Goal: Information Seeking & Learning: Learn about a topic

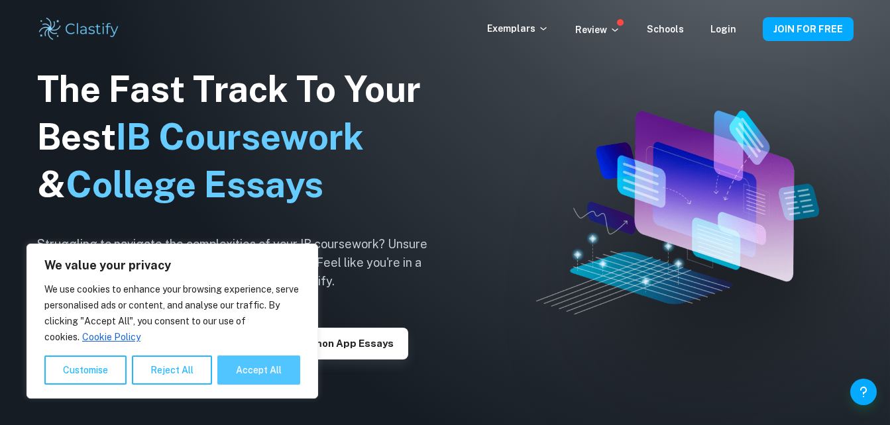
click at [242, 366] on button "Accept All" at bounding box center [258, 370] width 83 height 29
checkbox input "true"
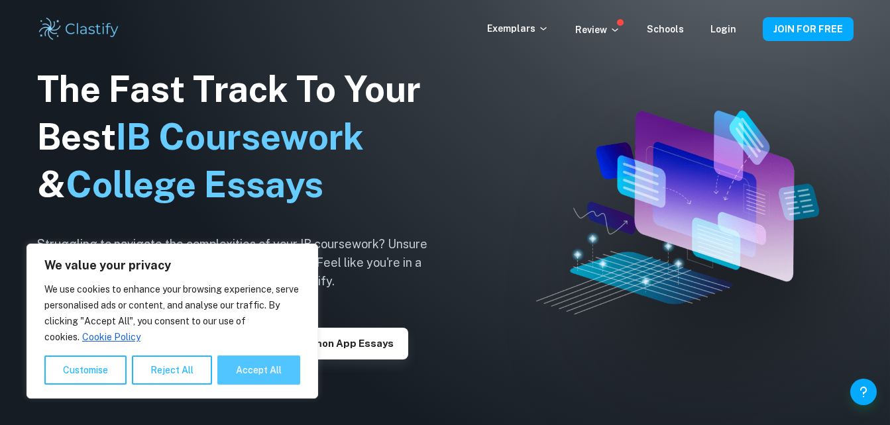
checkbox input "true"
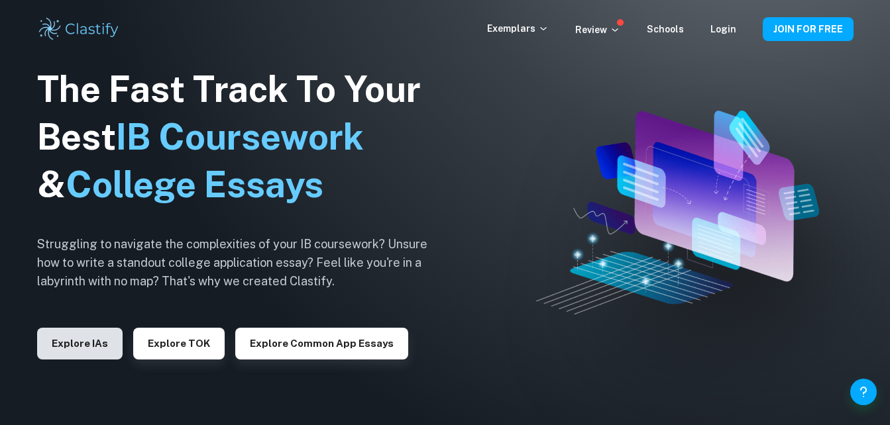
click at [77, 343] on button "Explore IAs" at bounding box center [79, 344] width 85 height 32
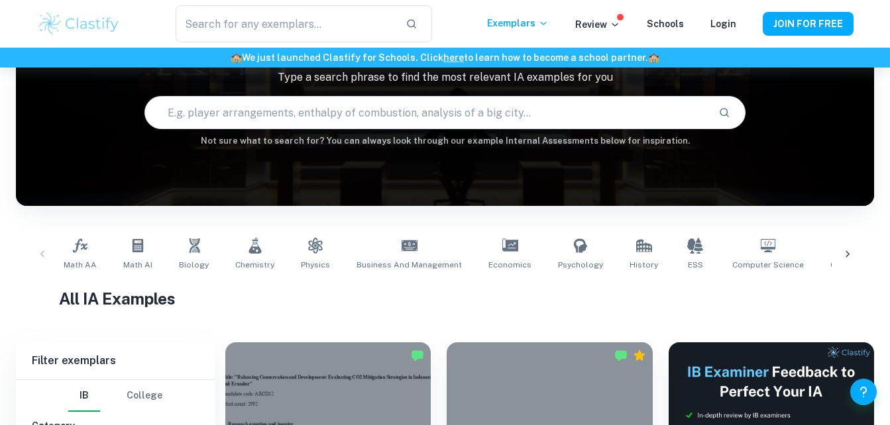
scroll to position [105, 0]
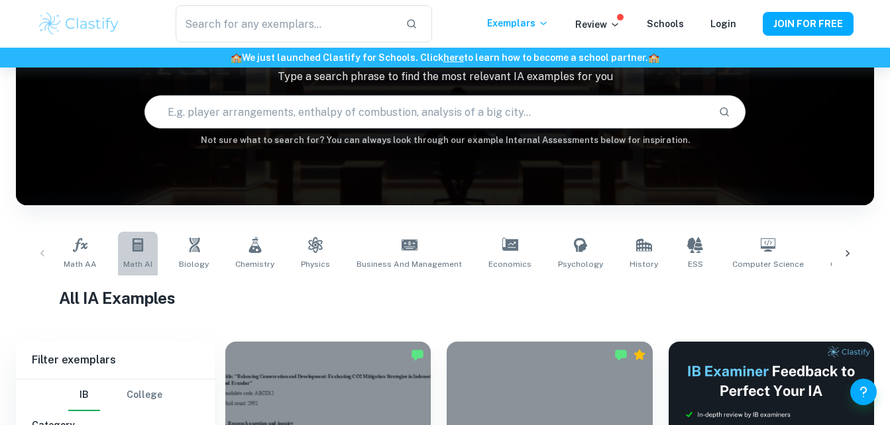
click at [135, 250] on icon at bounding box center [138, 245] width 16 height 16
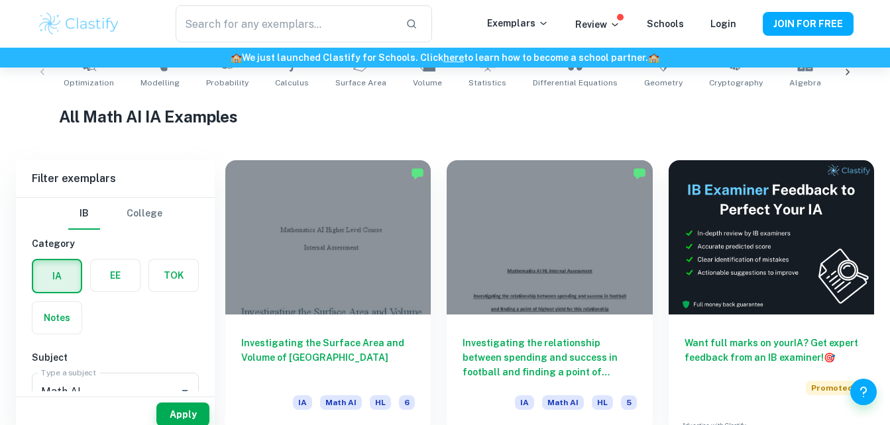
scroll to position [299, 0]
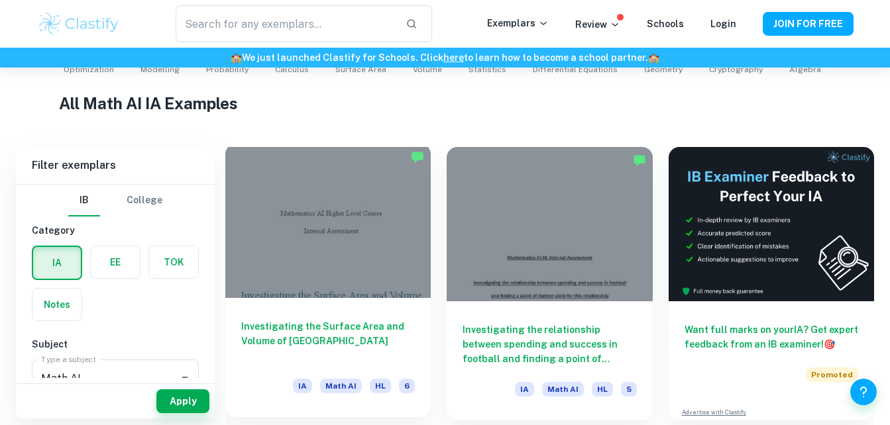
click at [301, 333] on h6 "Investigating the Surface Area and Volume of [GEOGRAPHIC_DATA]" at bounding box center [328, 341] width 174 height 44
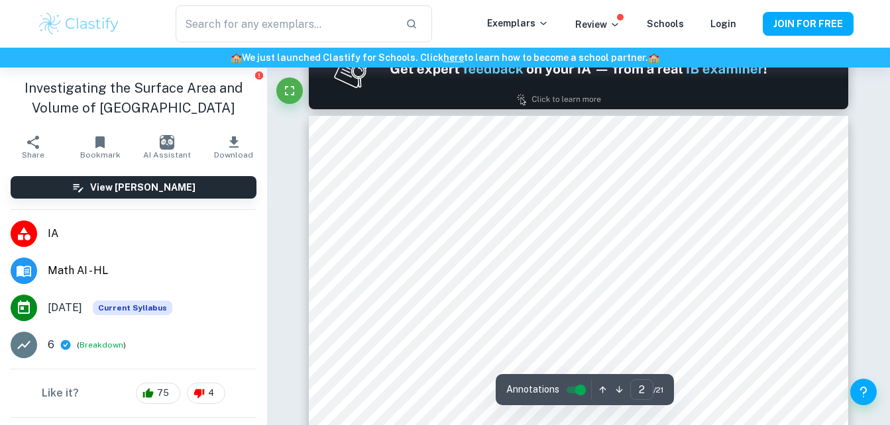
scroll to position [758, 0]
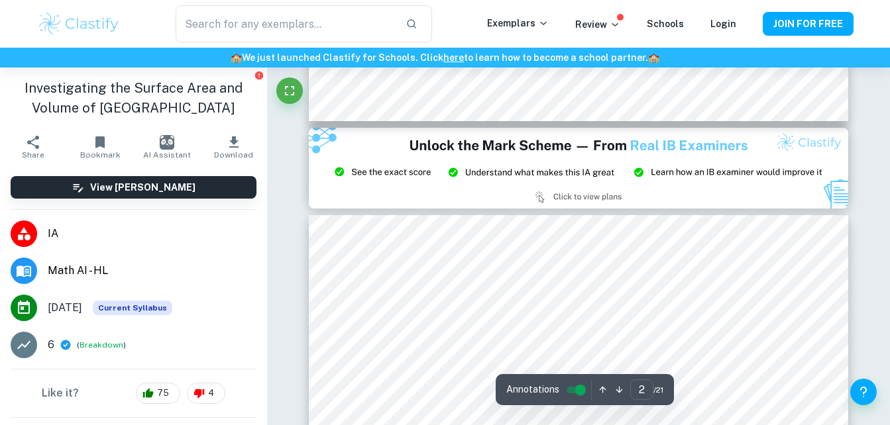
type input "3"
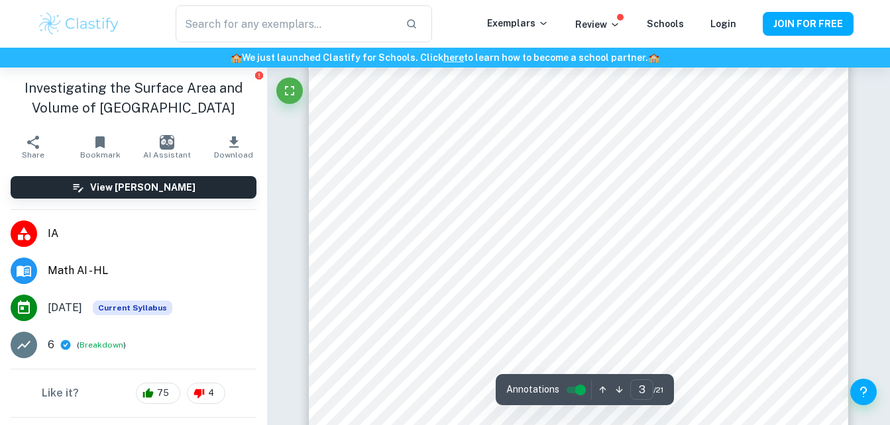
scroll to position [1817, 0]
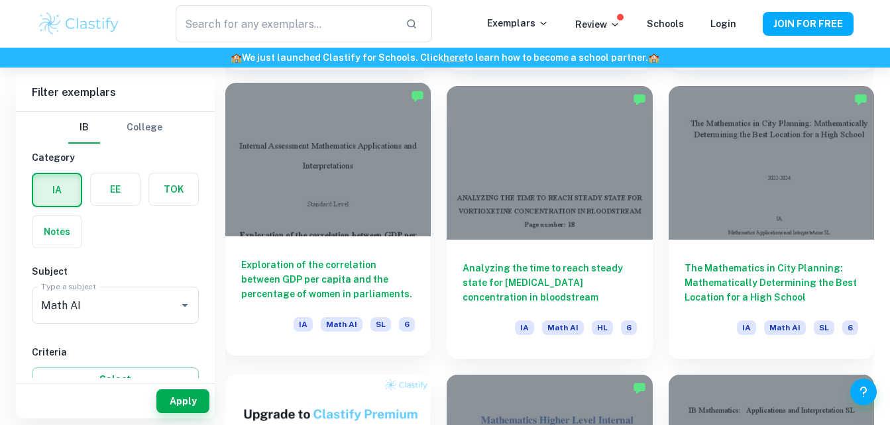
scroll to position [647, 0]
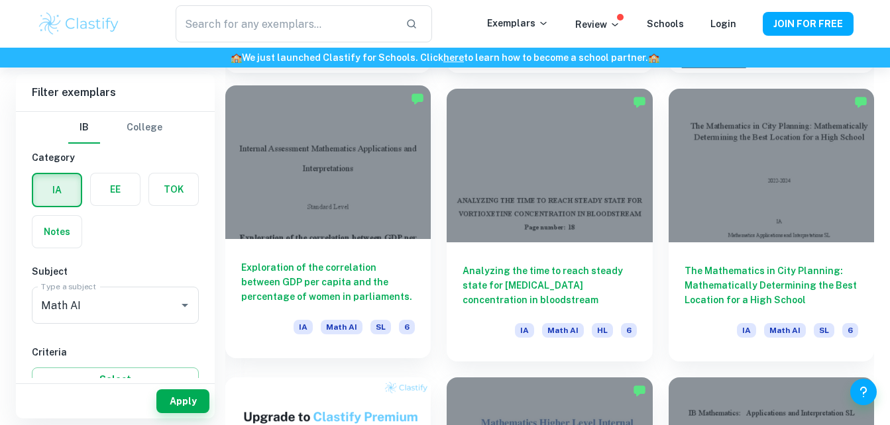
click at [301, 280] on h6 "Exploration of the correlation between GDP per capita and the percentage of wom…" at bounding box center [328, 282] width 174 height 44
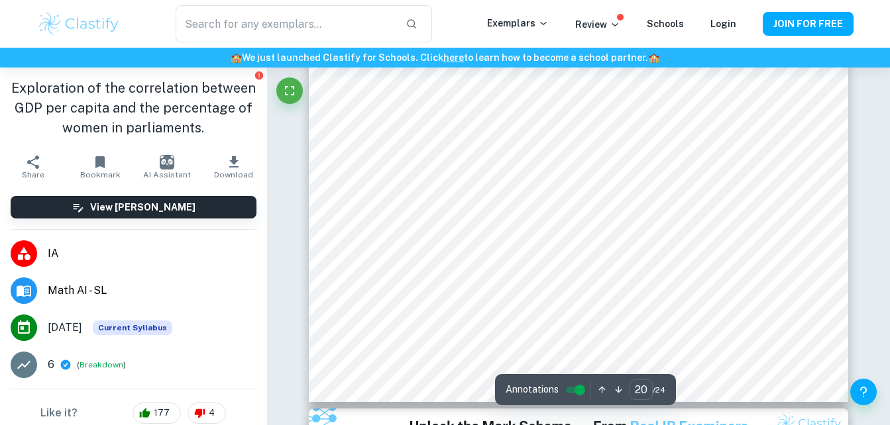
scroll to position [14206, 0]
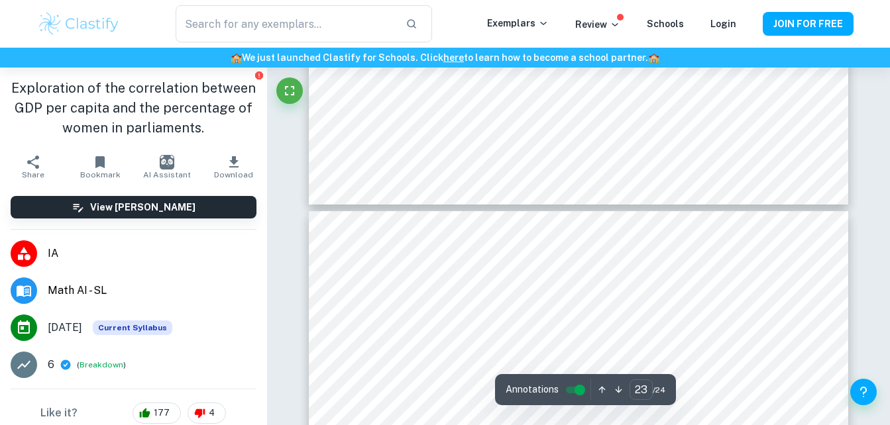
type input "24"
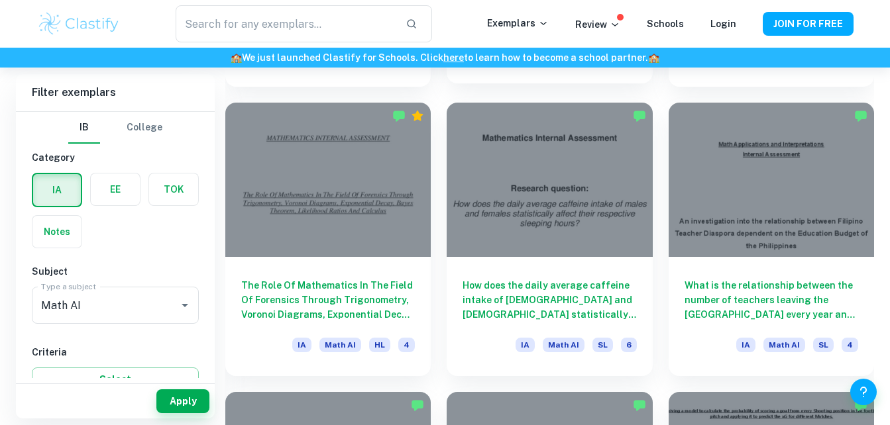
scroll to position [4396, 0]
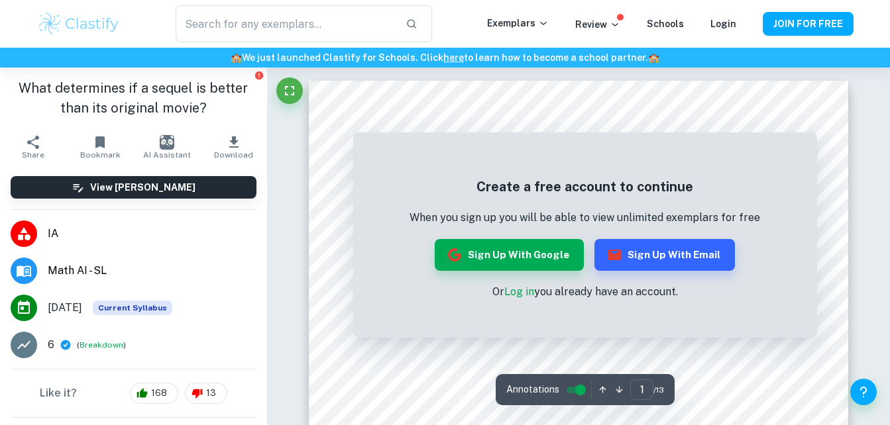
click at [513, 293] on link "Log in" at bounding box center [519, 292] width 30 height 13
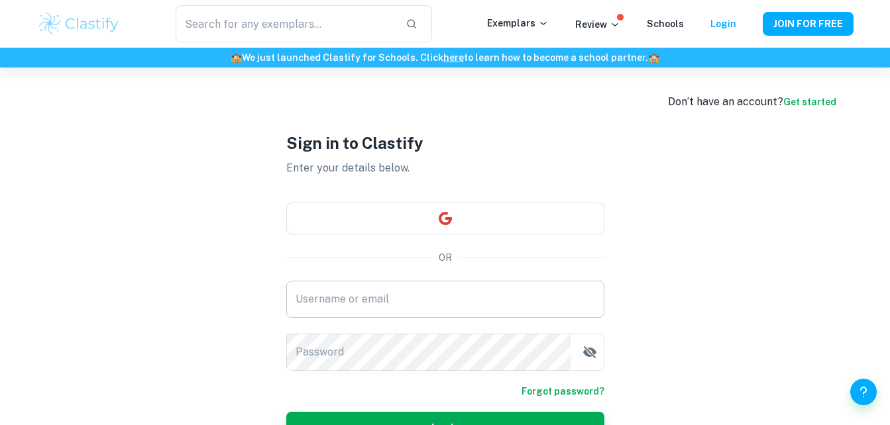
click at [476, 301] on input "Username or email" at bounding box center [445, 299] width 318 height 37
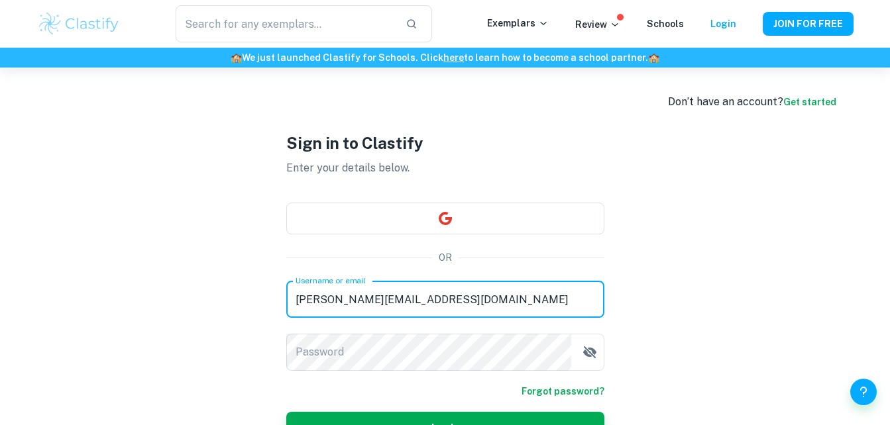
type input "aida.reynolds234@gmail.com"
